Goal: Information Seeking & Learning: Learn about a topic

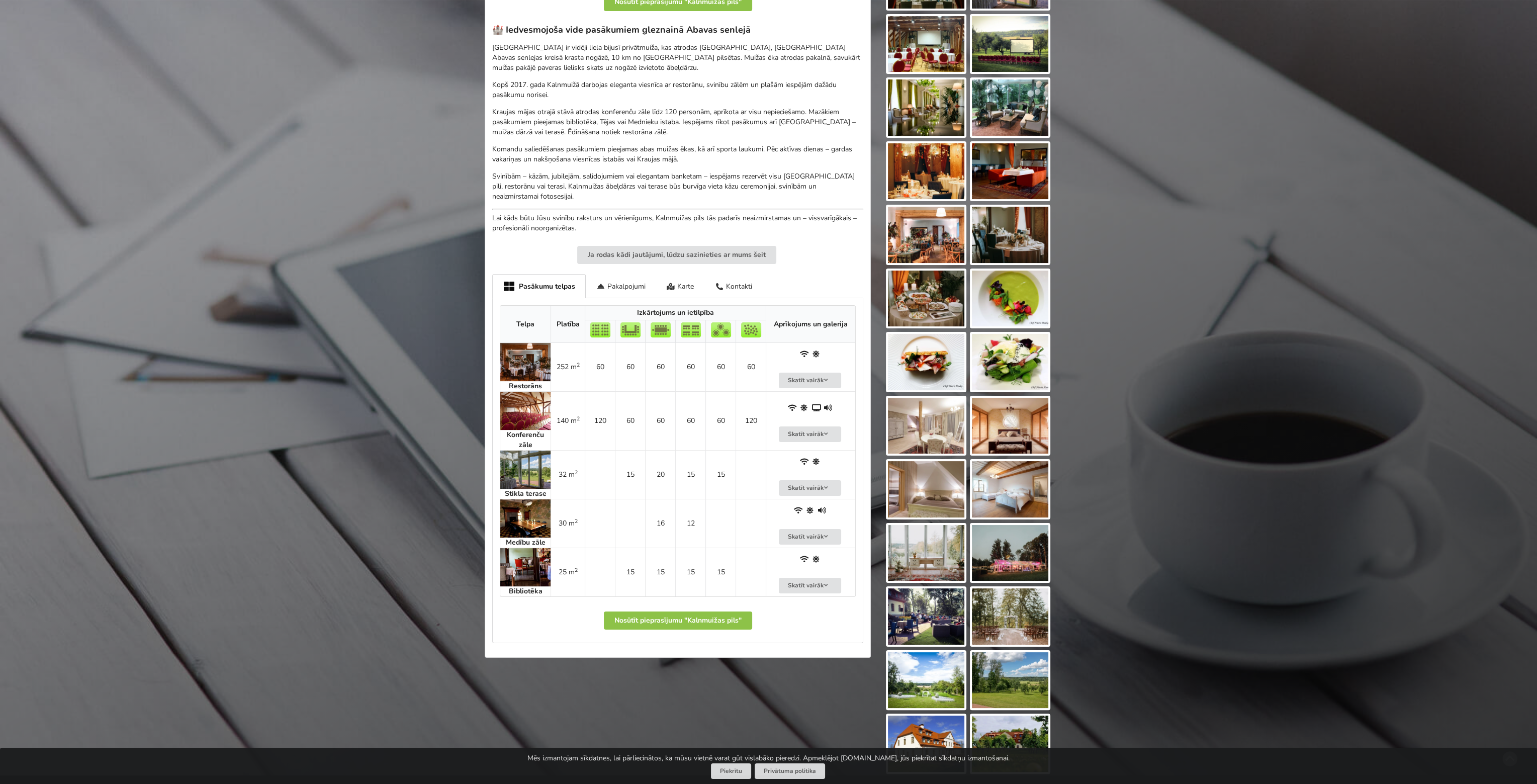
scroll to position [201, 0]
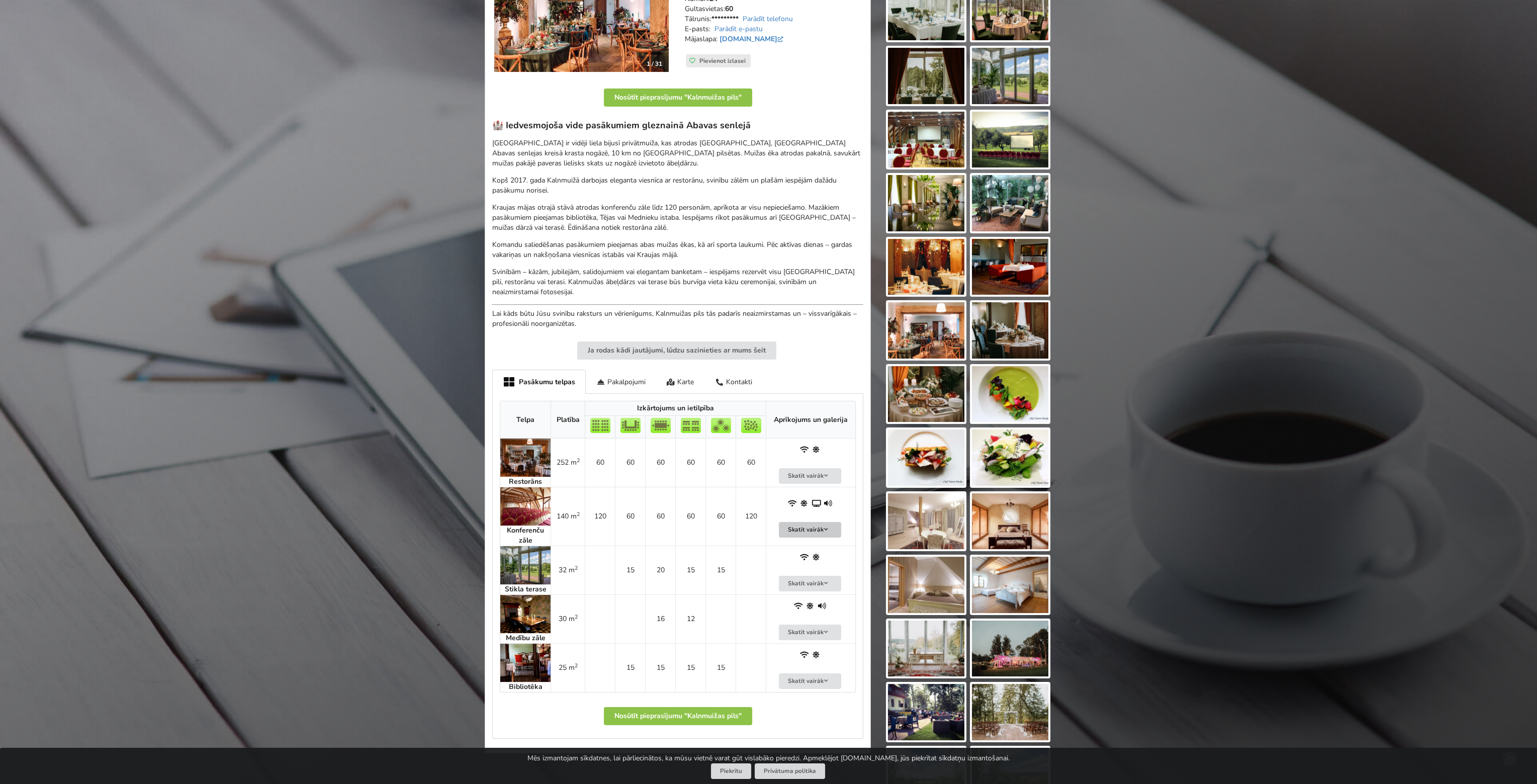
click at [822, 529] on button "Skatīt vairāk" at bounding box center [810, 530] width 62 height 16
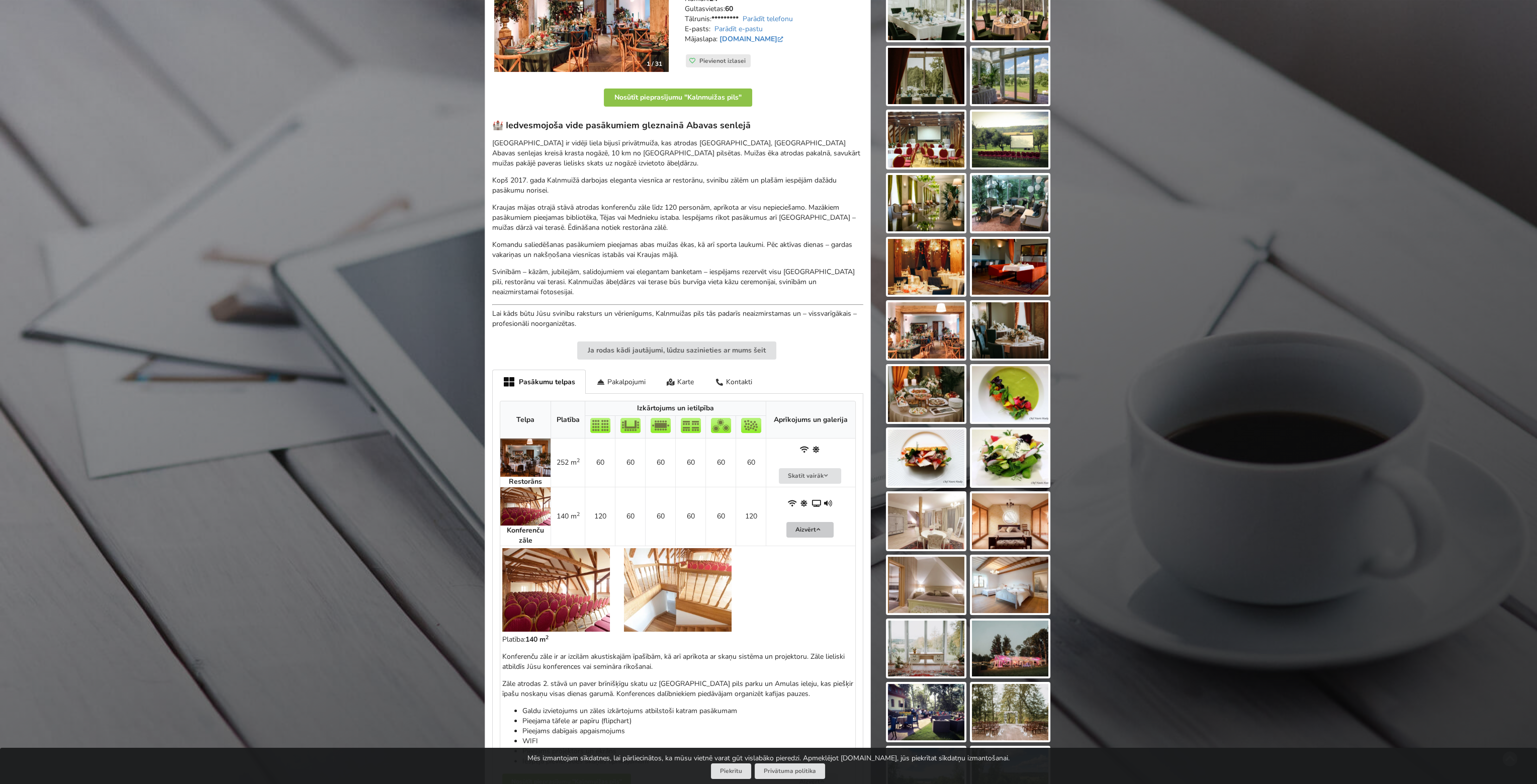
scroll to position [452, 0]
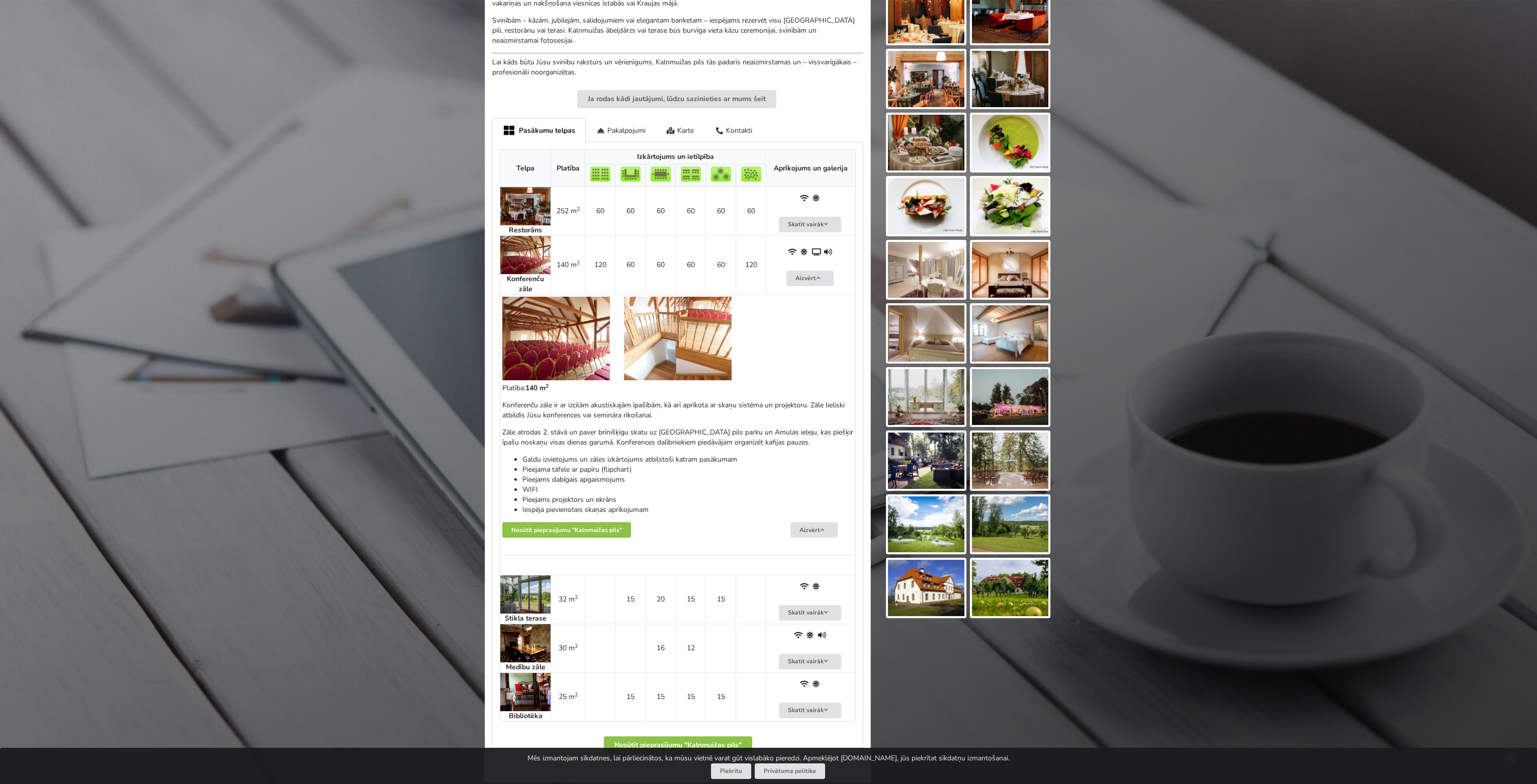
click at [663, 471] on li "Pieejama tāfele ar papīru (flipchart)" at bounding box center [688, 470] width 331 height 10
click at [509, 245] on img at bounding box center [525, 255] width 50 height 38
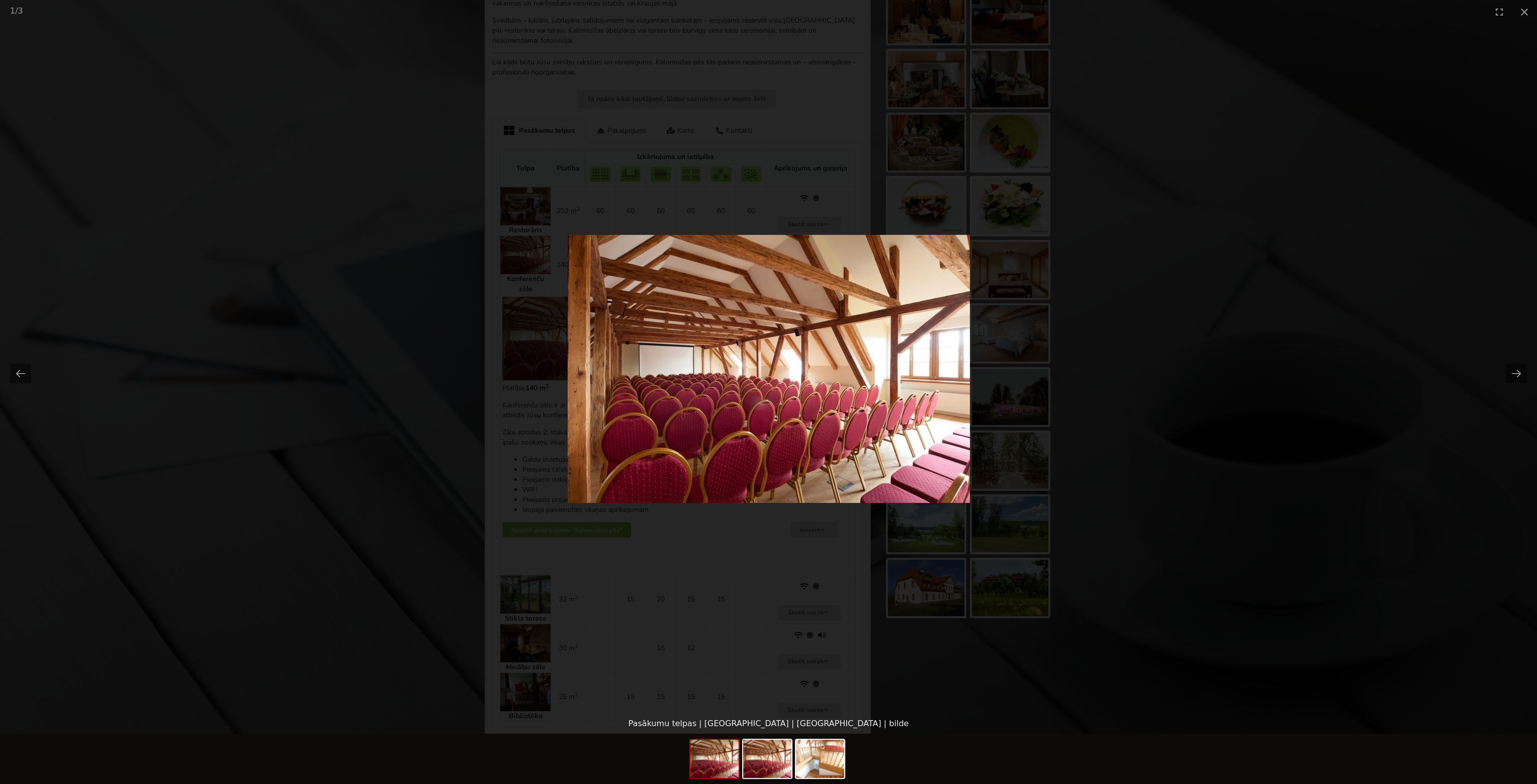
scroll to position [0, 0]
click at [1331, 338] on picture at bounding box center [768, 369] width 1537 height 690
click at [1322, 369] on picture at bounding box center [768, 369] width 1537 height 690
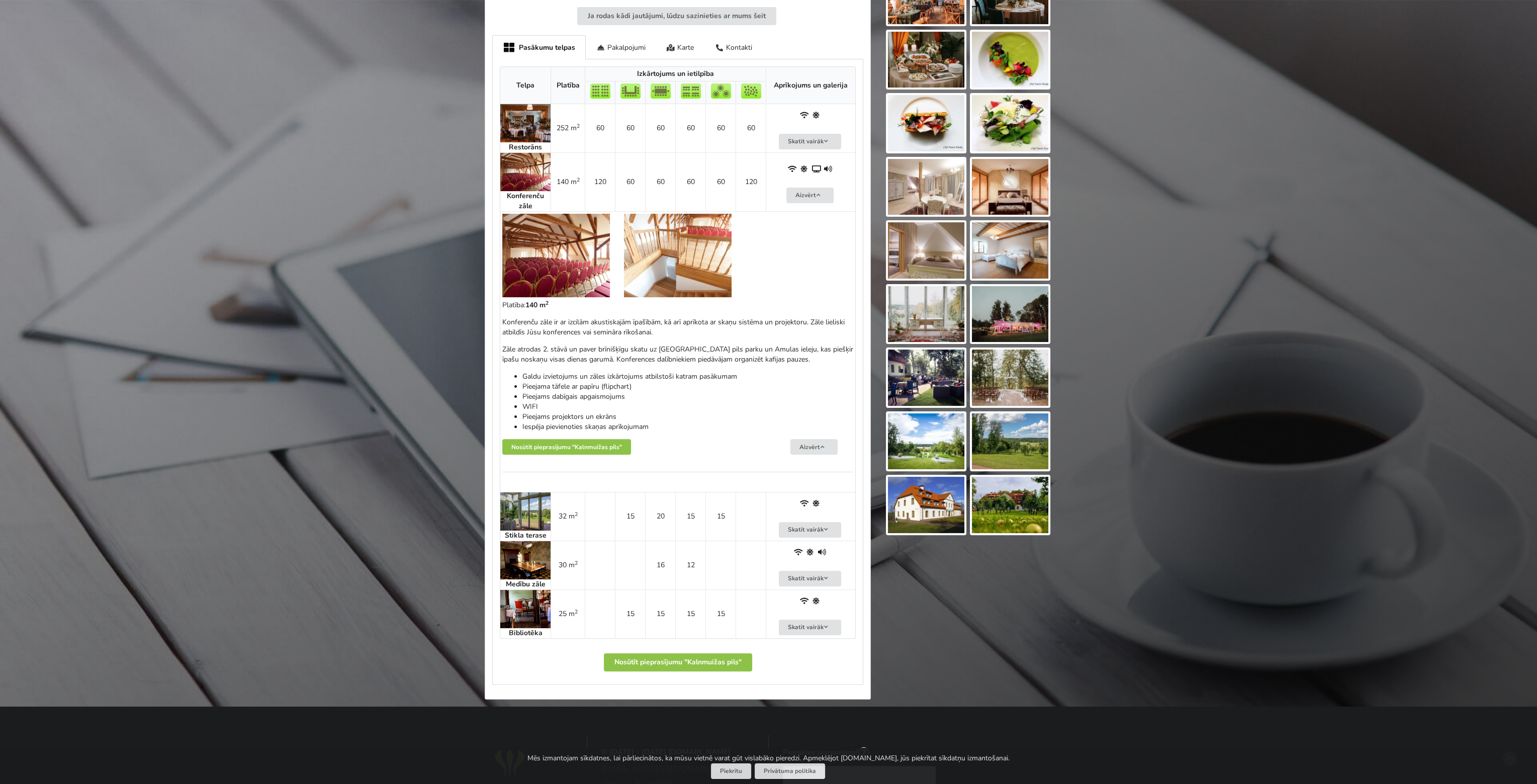
scroll to position [553, 0]
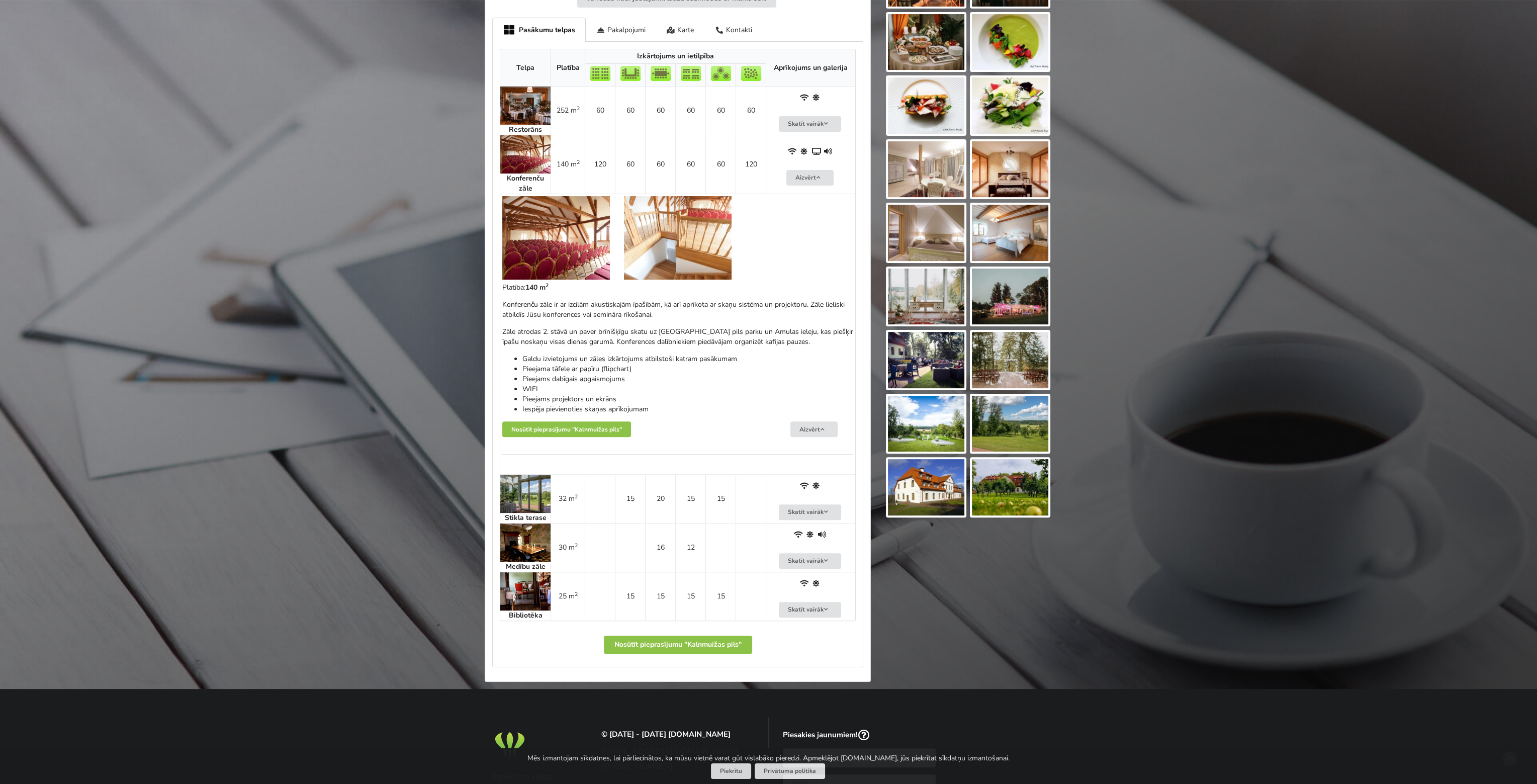
click at [529, 177] on strong "Konferenču zāle" at bounding box center [525, 183] width 37 height 20
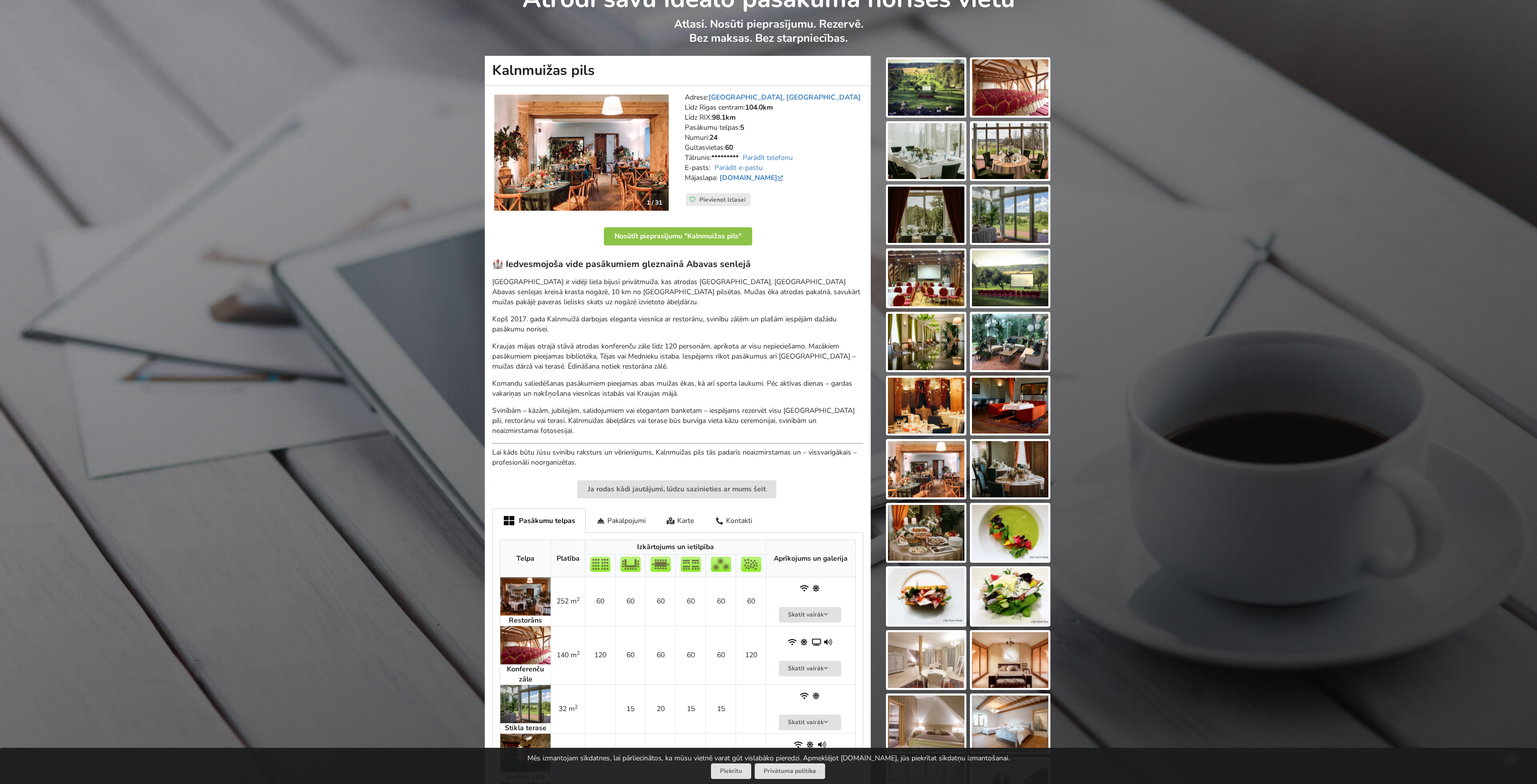
scroll to position [0, 0]
